Goal: Task Accomplishment & Management: Complete application form

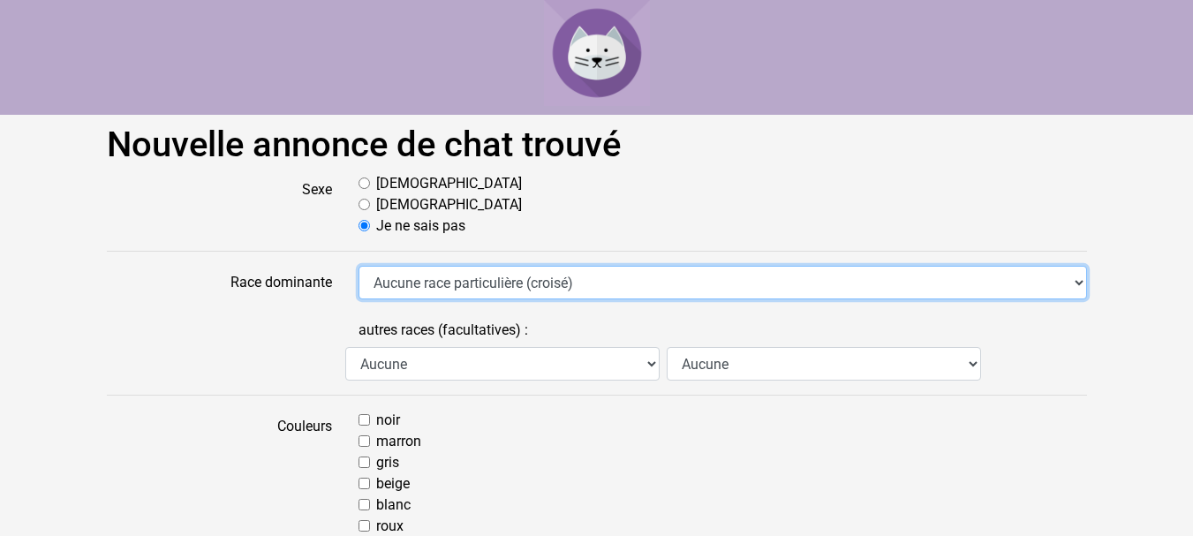
click at [553, 288] on select "Aucune race particulière (croisé) Abyssin Américain à poil dur American Bobtail…" at bounding box center [723, 283] width 729 height 34
click at [548, 284] on select "Aucune race particulière (croisé) Abyssin Américain à poil dur American Bobtail…" at bounding box center [723, 283] width 729 height 34
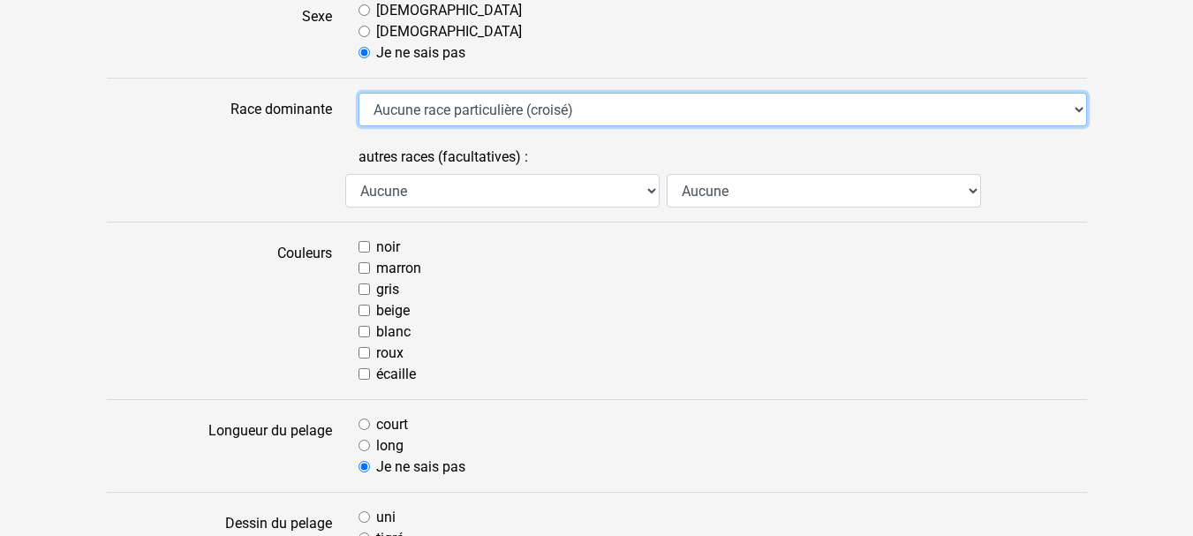
scroll to position [177, 0]
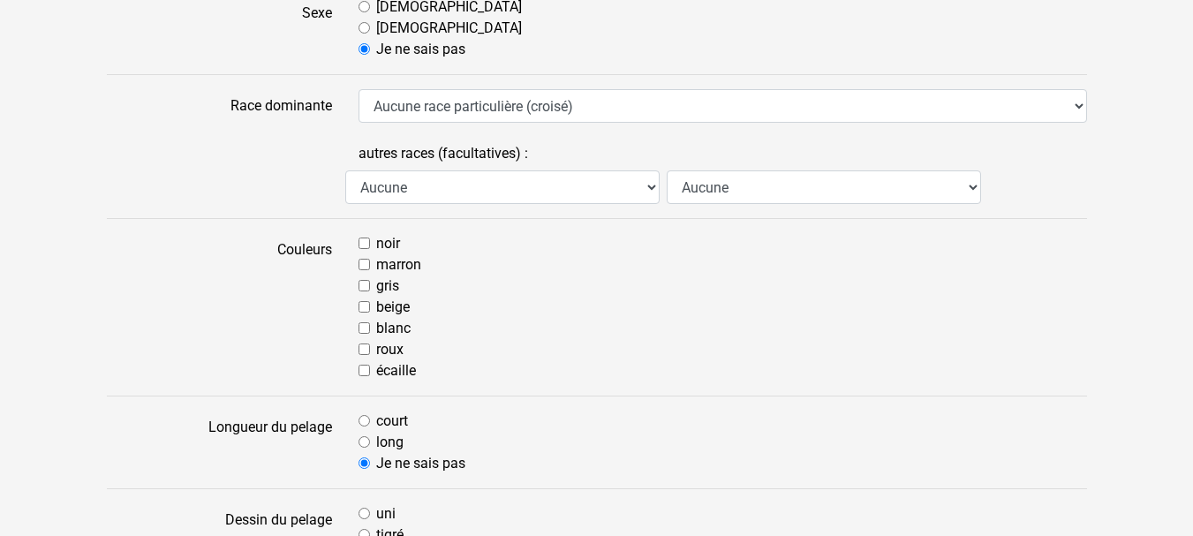
click at [367, 349] on input "roux" at bounding box center [364, 349] width 11 height 11
checkbox input "true"
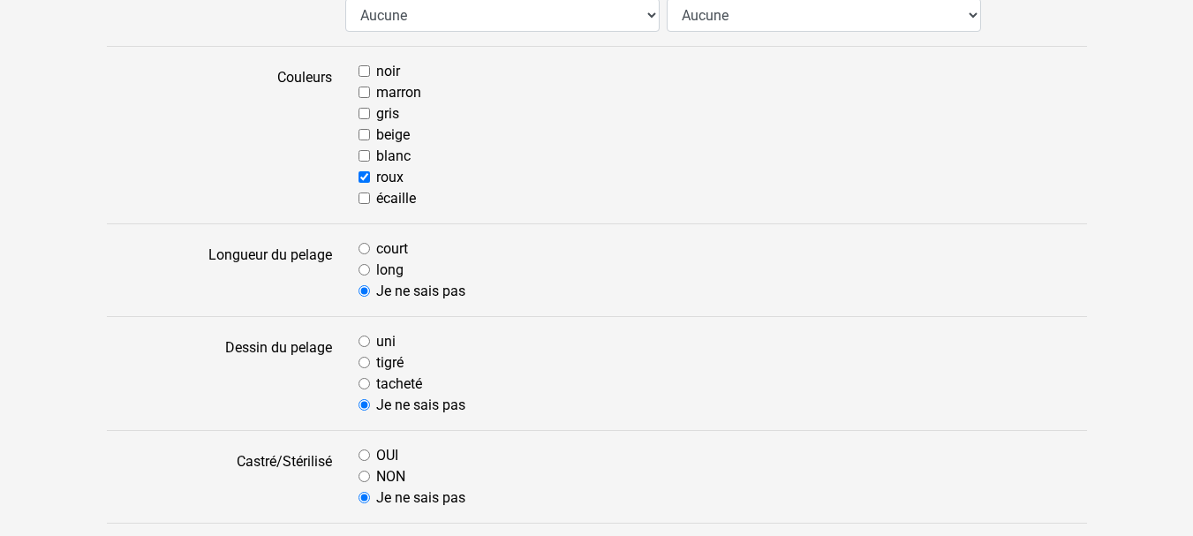
scroll to position [442, 0]
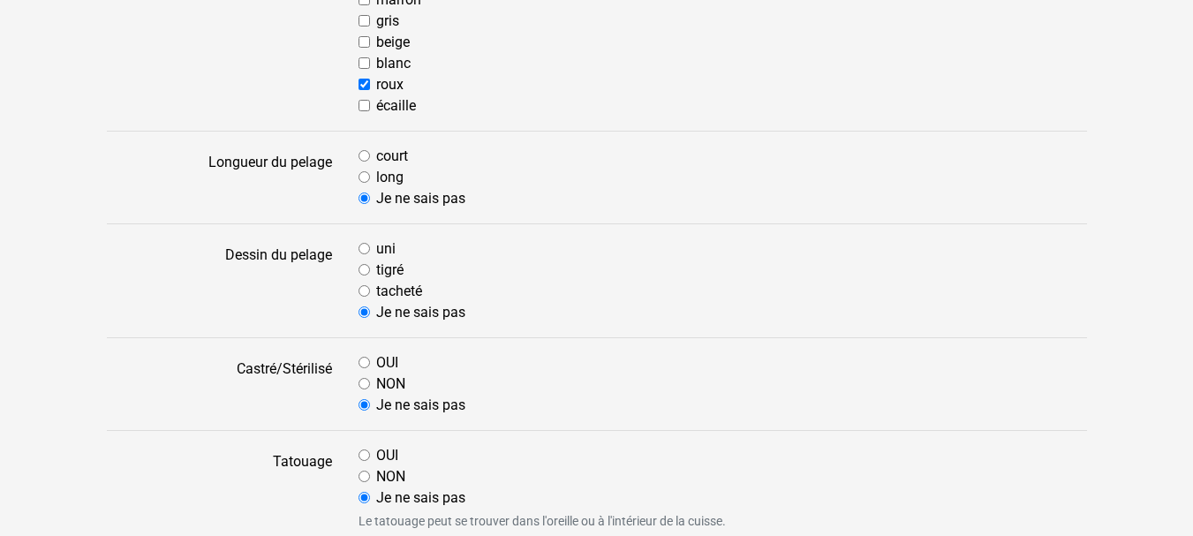
click at [362, 157] on input "court" at bounding box center [364, 155] width 11 height 11
radio input "true"
click at [362, 265] on input "tigré" at bounding box center [364, 269] width 11 height 11
radio input "true"
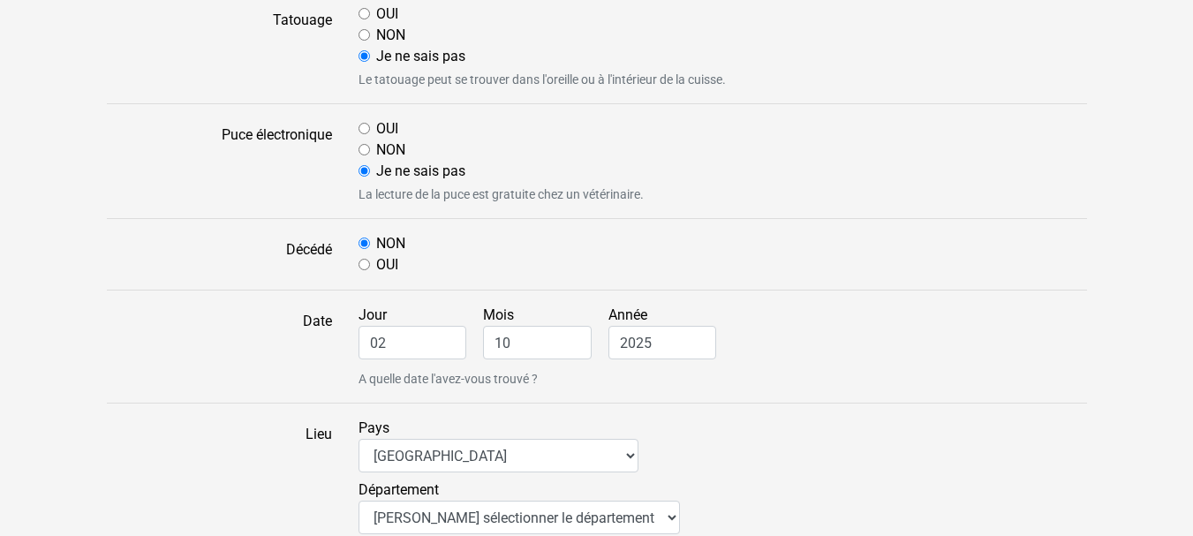
scroll to position [971, 0]
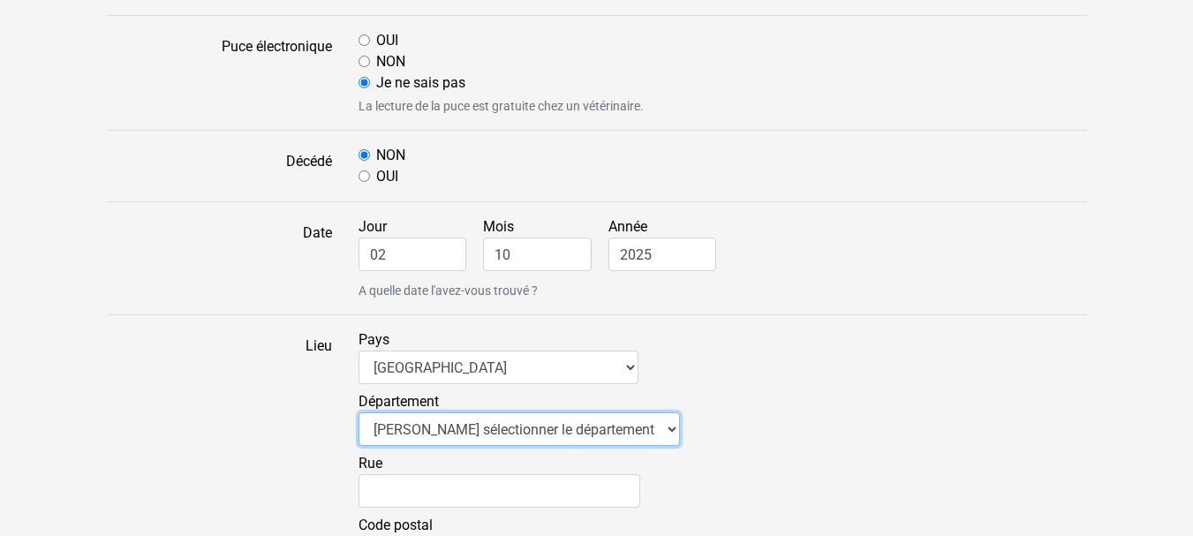
click at [461, 432] on select "Veuillez sélectionner le département 01 - Ain 02 - Aisne 03 - Allier 04 - Alpes…" at bounding box center [519, 429] width 321 height 34
select select "63"
click at [359, 412] on select "Veuillez sélectionner le département 01 - Ain 02 - Aisne 03 - Allier 04 - Alpes…" at bounding box center [519, 429] width 321 height 34
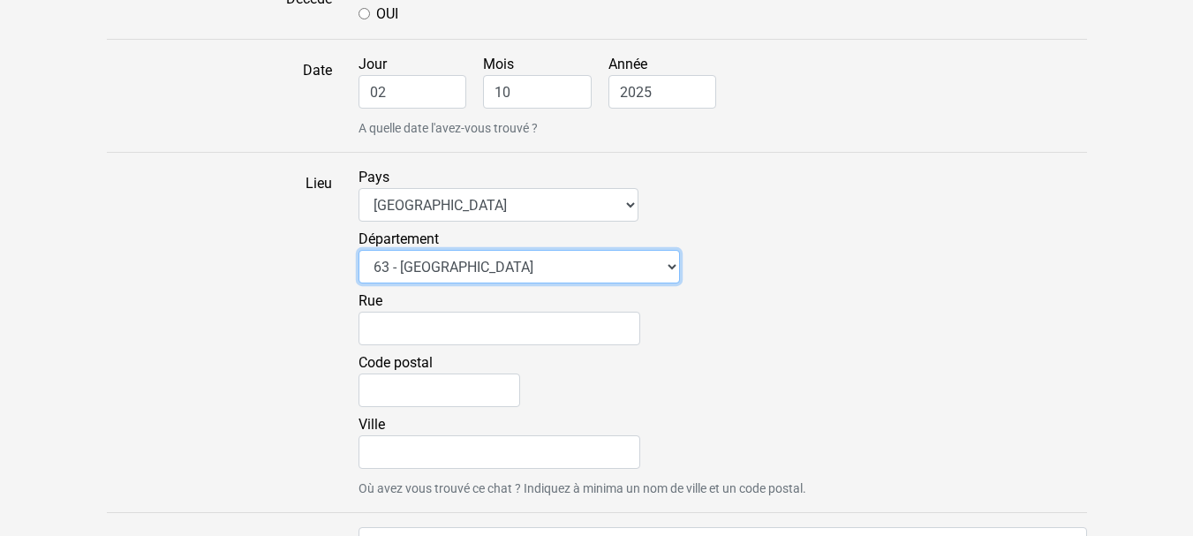
scroll to position [1148, 0]
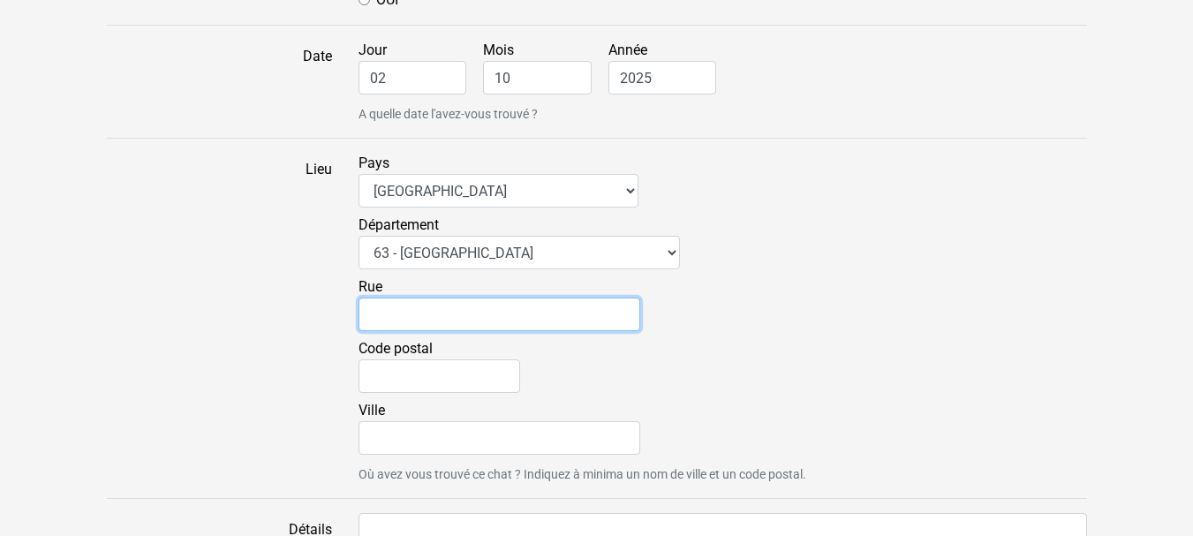
click at [435, 311] on input "Rue" at bounding box center [500, 315] width 282 height 34
type input "28 Rue Principale"
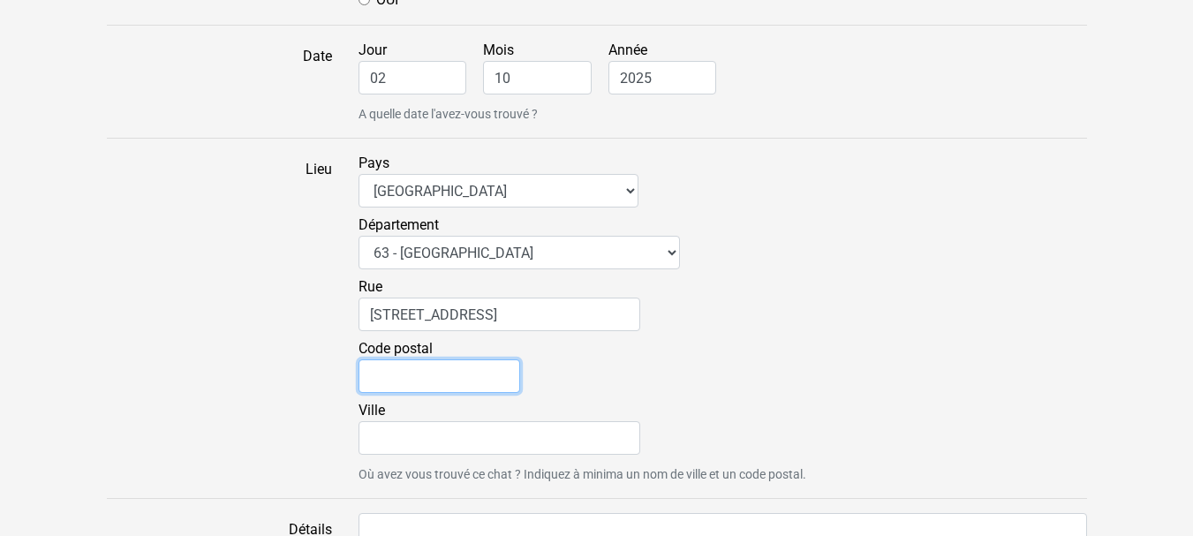
type input "63450"
type input "Saint-saturnin"
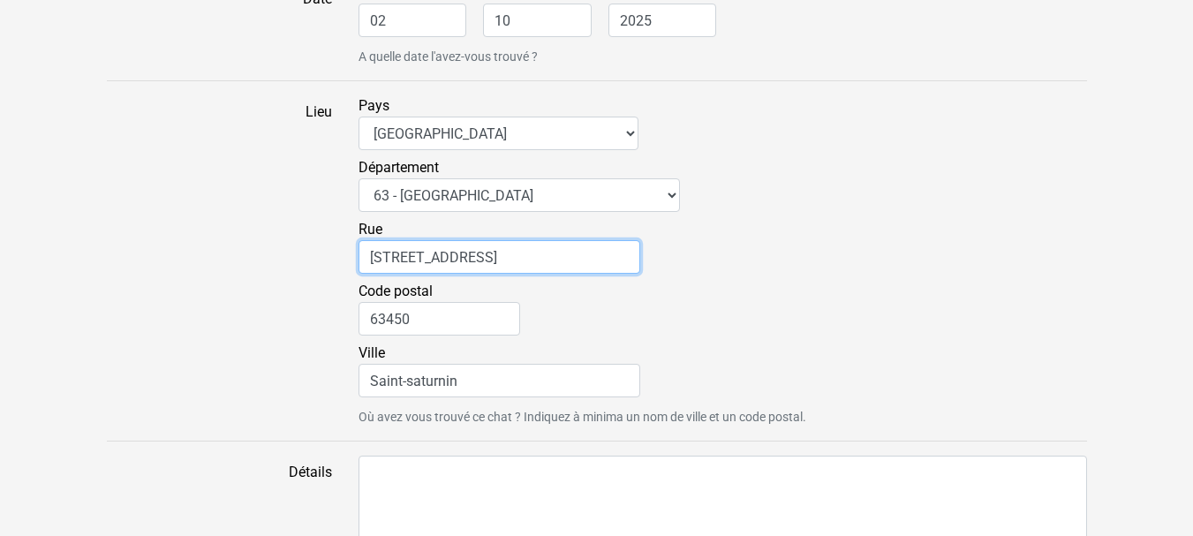
scroll to position [1236, 0]
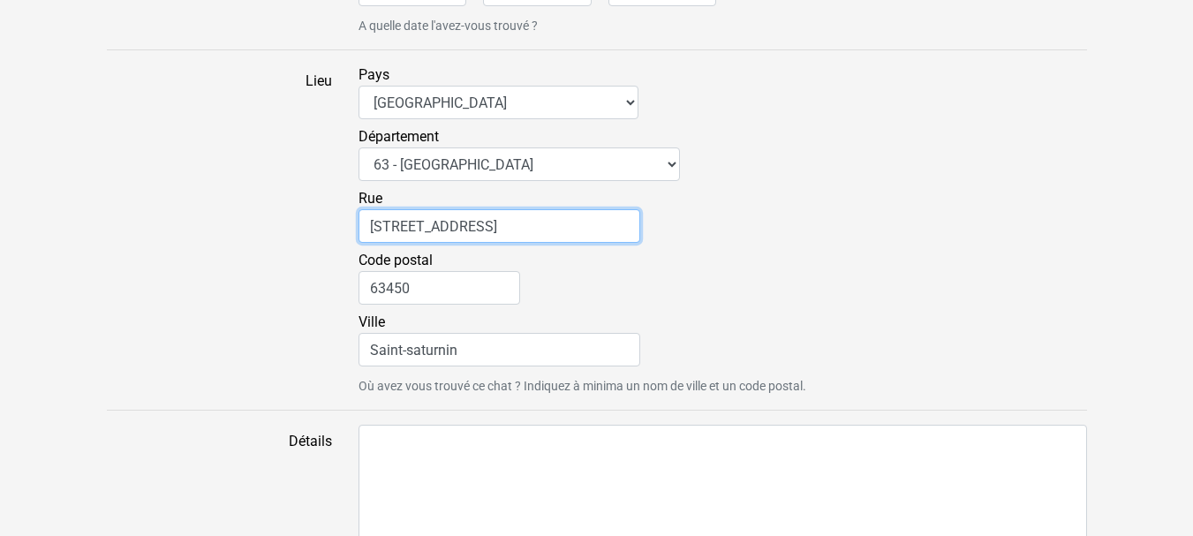
click at [372, 226] on input "28 Rue Principale" at bounding box center [500, 226] width 282 height 34
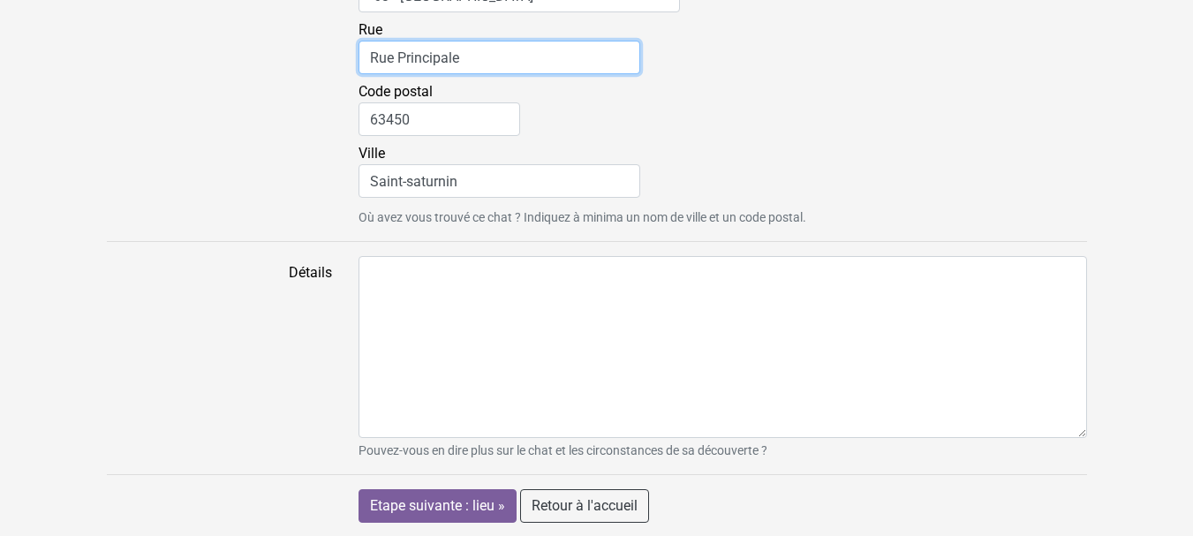
scroll to position [1406, 0]
type input "Rue Principale"
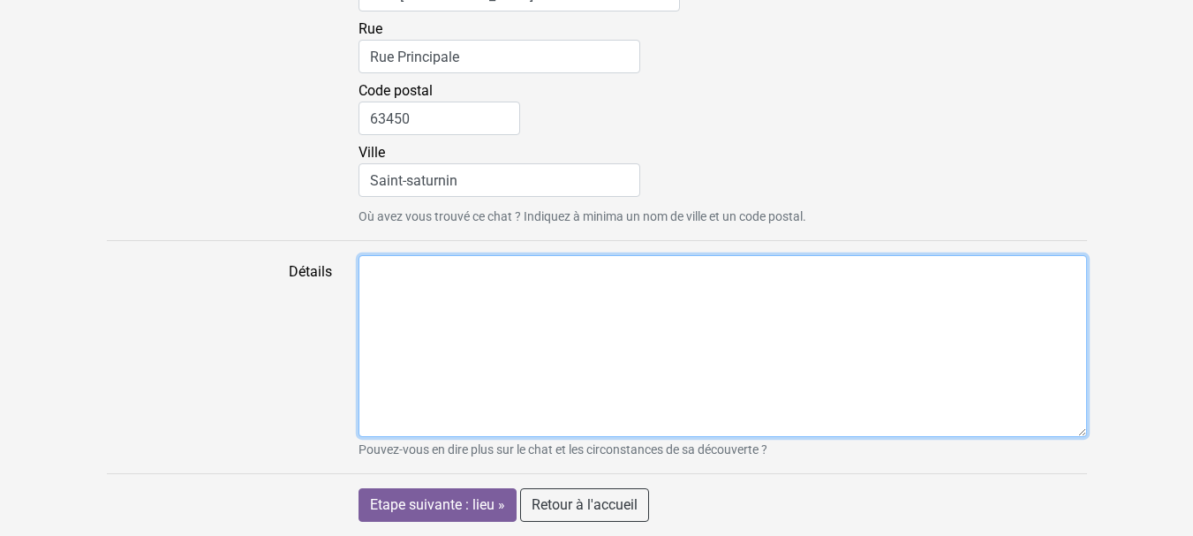
click at [464, 273] on textarea "Détails" at bounding box center [723, 346] width 729 height 182
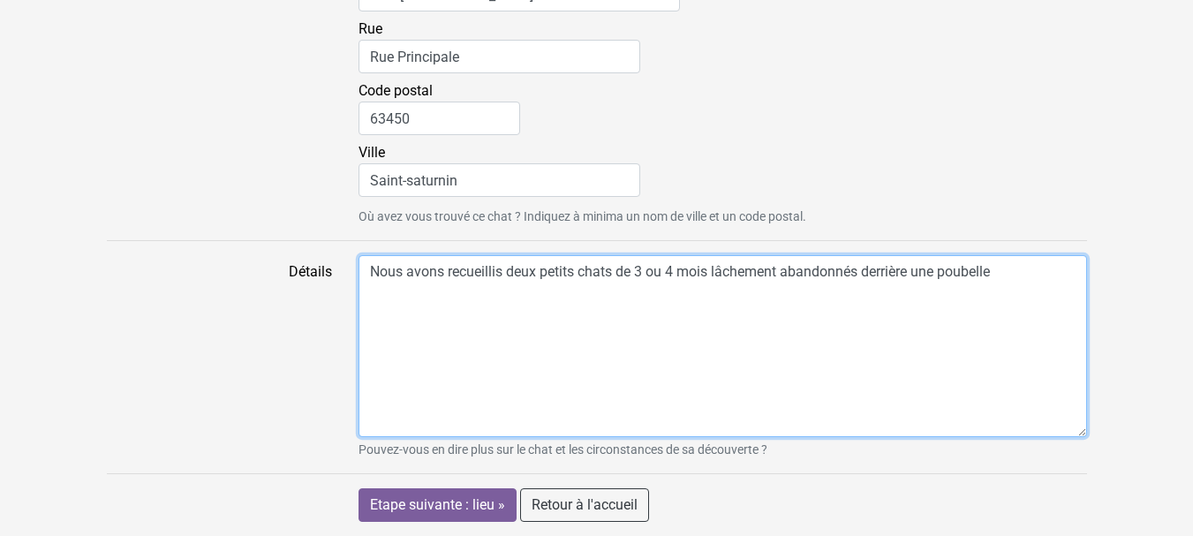
click at [998, 270] on textarea "Nous avons recueillis deux petits chats de 3 ou 4 mois lâchement abandonnés der…" at bounding box center [723, 346] width 729 height 182
type textarea "Nous avons recueillis deux petits chats de 3 ou 4 mois lâchement abandonnés der…"
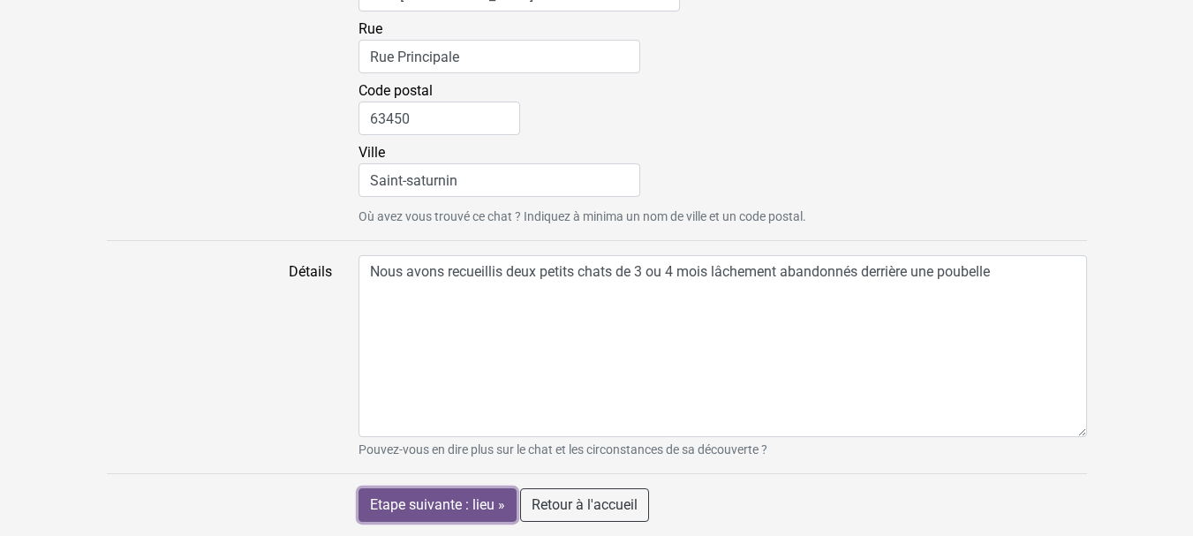
click at [442, 501] on input "Etape suivante : lieu »" at bounding box center [438, 505] width 158 height 34
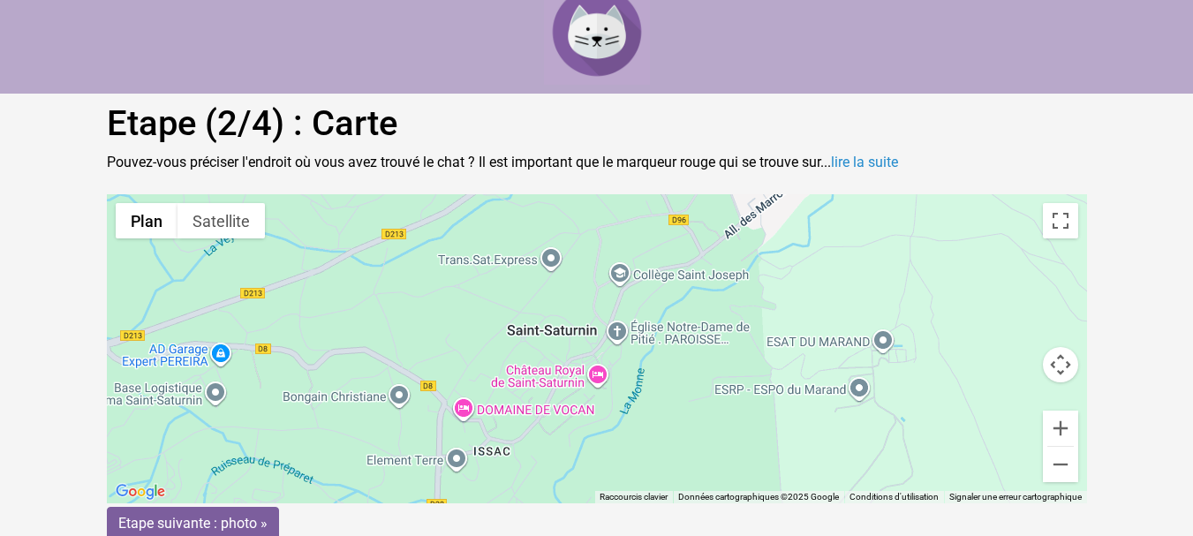
scroll to position [26, 0]
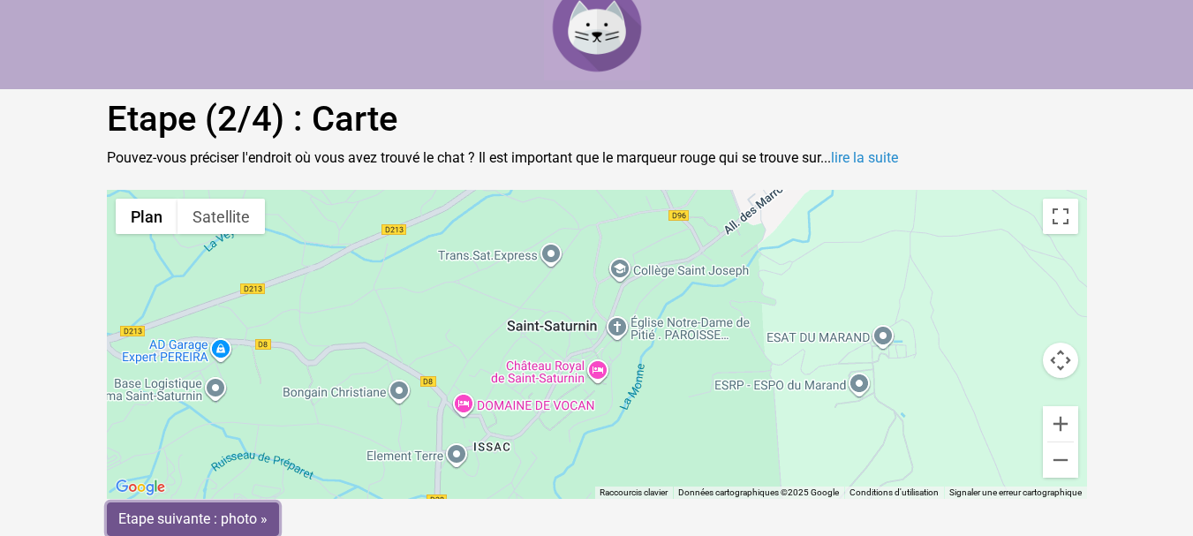
click at [234, 520] on input "Etape suivante : photo »" at bounding box center [193, 520] width 172 height 34
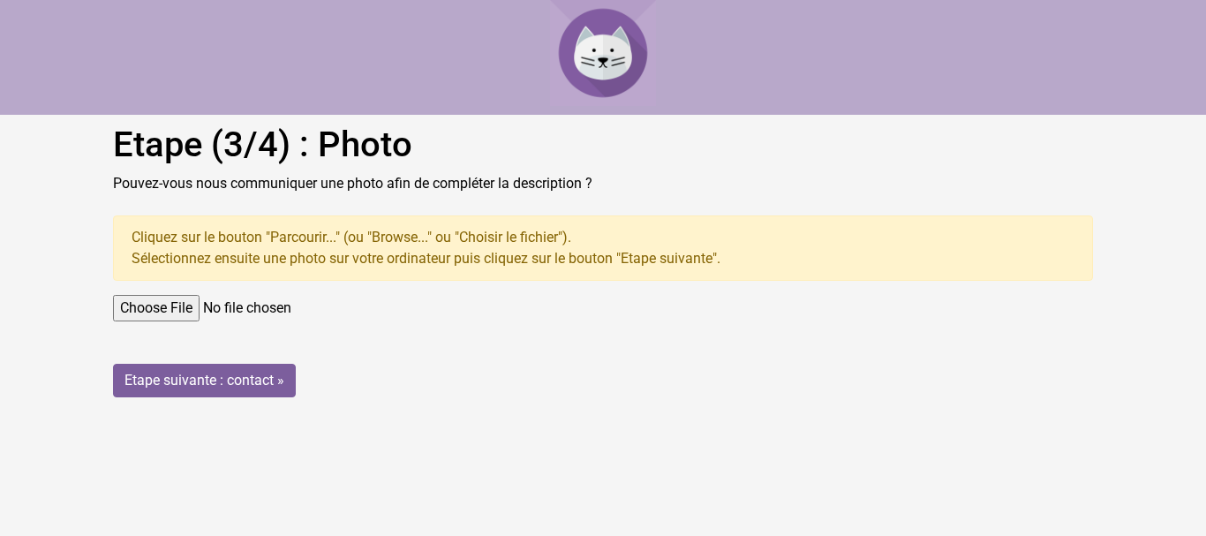
click at [147, 305] on input "file" at bounding box center [603, 308] width 980 height 26
type input "C:\fakepath\Screenshot_20251002_174003_Gallery.jpg"
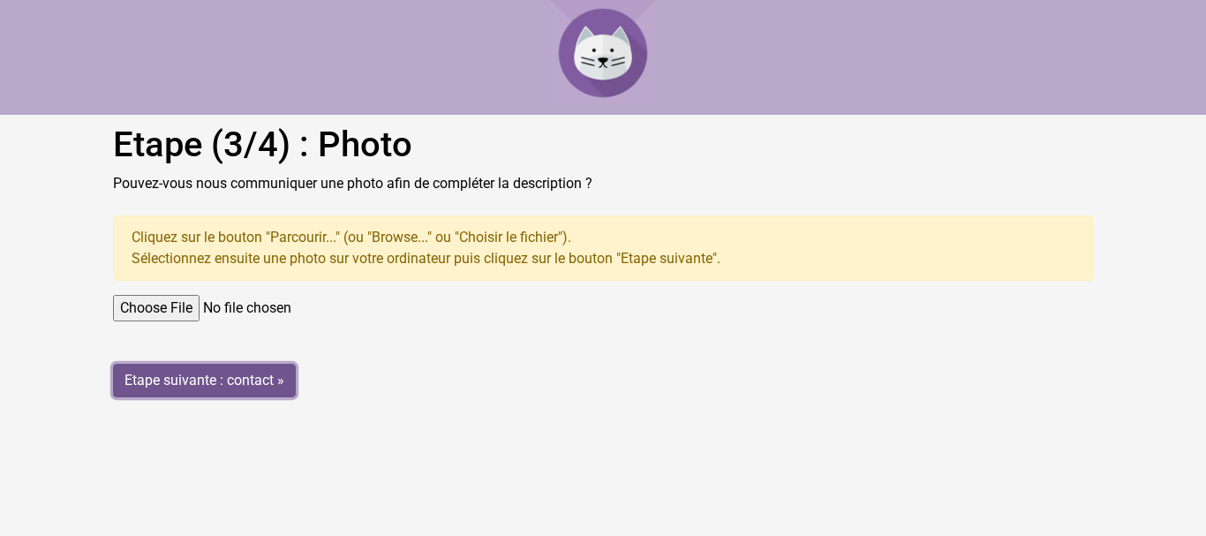
click at [244, 378] on input "Etape suivante : contact »" at bounding box center [204, 381] width 183 height 34
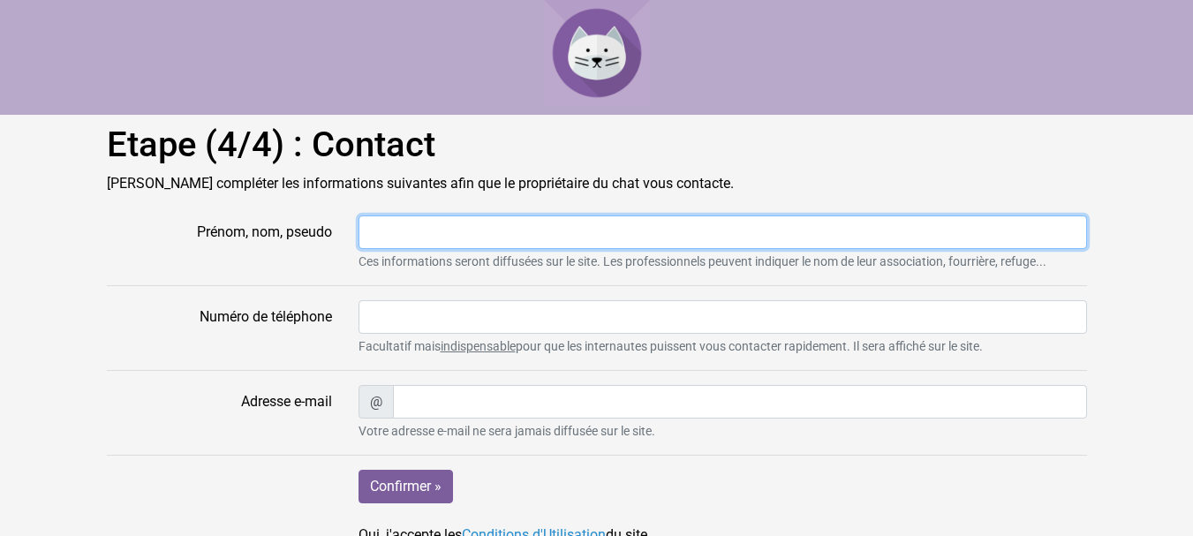
click at [431, 230] on input "Prénom, nom, pseudo" at bounding box center [723, 232] width 729 height 34
type input "Vittorio"
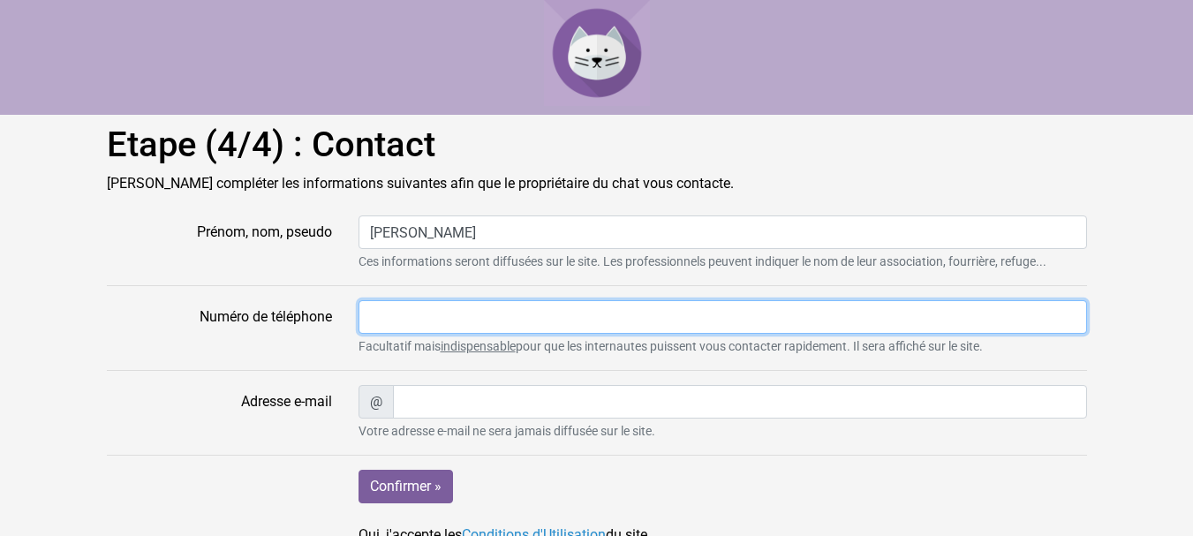
click at [458, 307] on input "Numéro de téléphone" at bounding box center [723, 317] width 729 height 34
type input "0698961203"
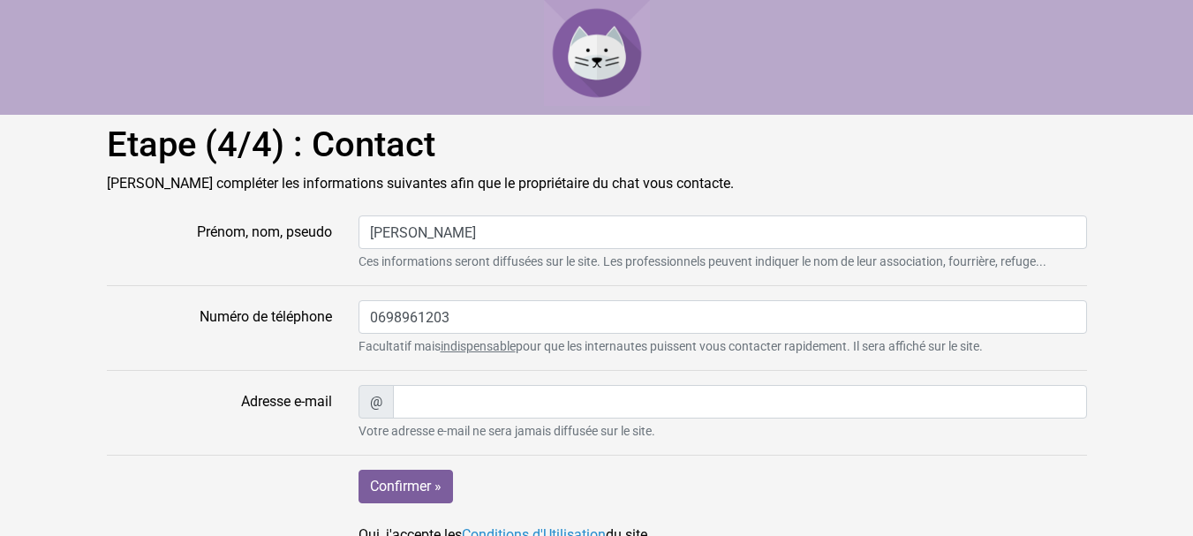
type input "rbjb2003@free.fr"
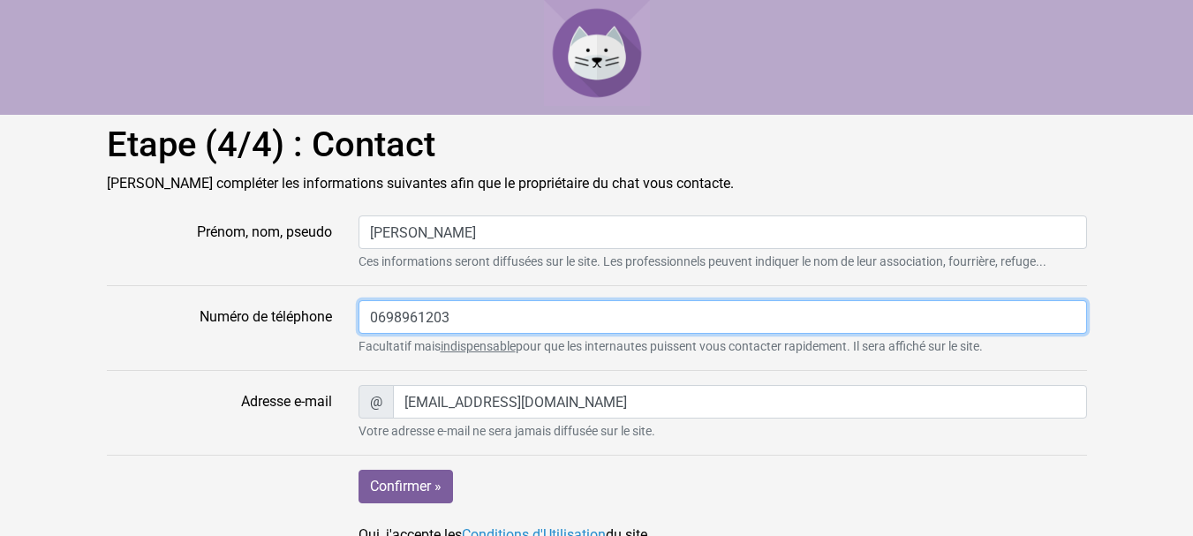
scroll to position [24, 0]
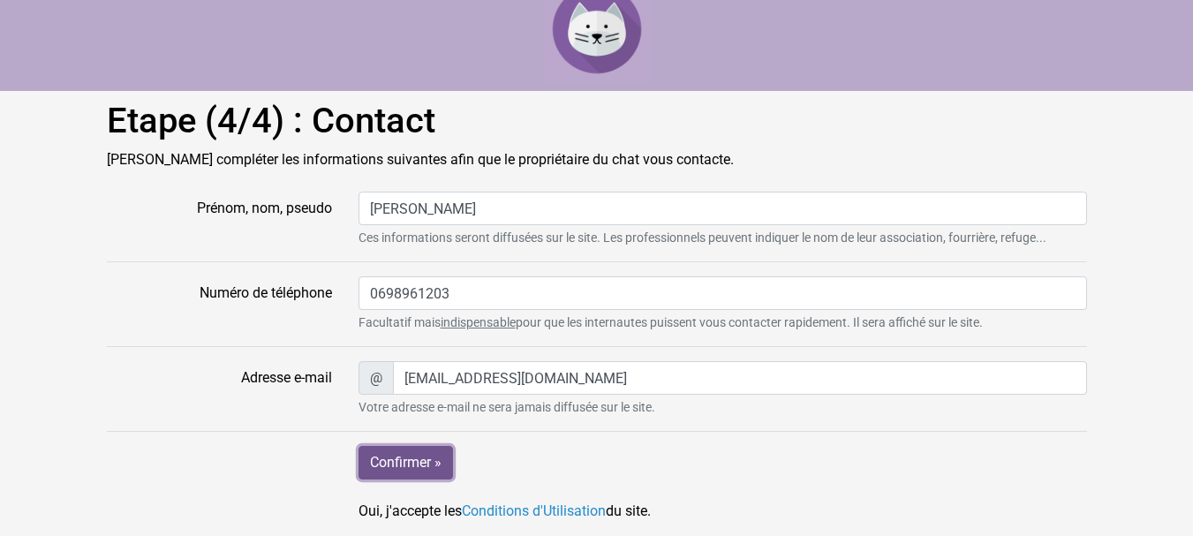
click at [428, 462] on input "Confirmer »" at bounding box center [406, 463] width 94 height 34
